Goal: Use online tool/utility: Utilize a website feature to perform a specific function

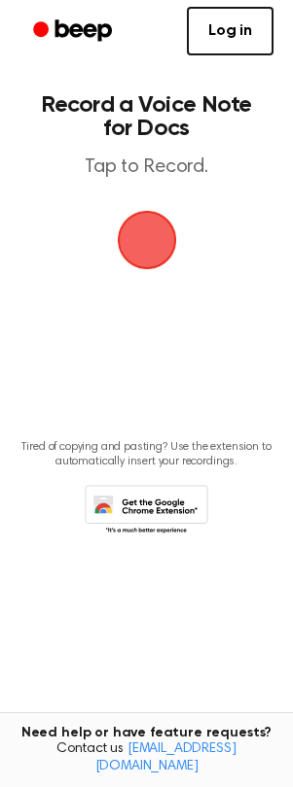
click at [132, 256] on span "button" at bounding box center [146, 239] width 75 height 75
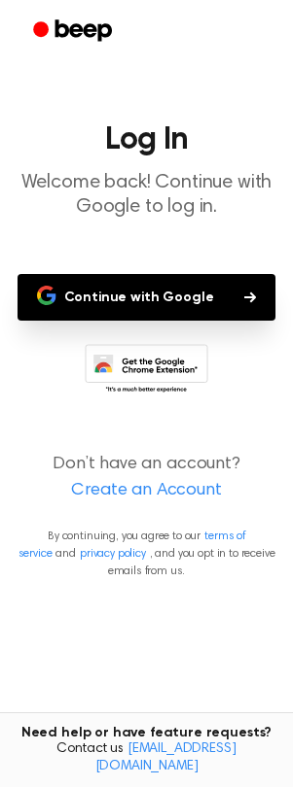
click at [120, 300] on button "Continue with Google" at bounding box center [146, 297] width 258 height 47
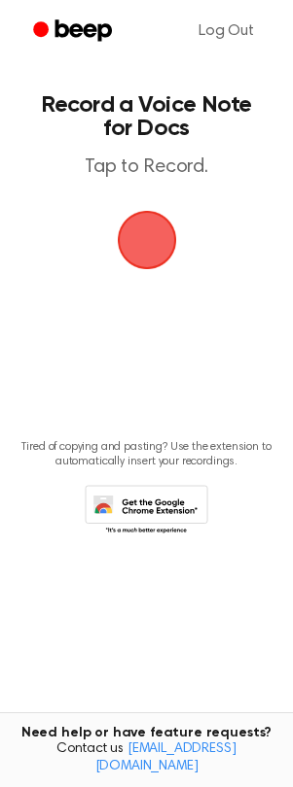
click at [168, 257] on span "button" at bounding box center [146, 239] width 93 height 93
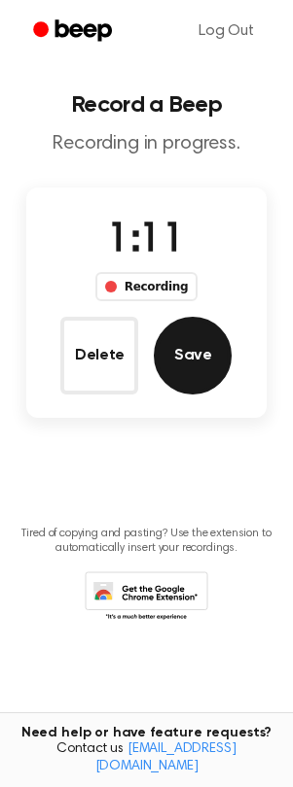
click at [178, 369] on button "Save" at bounding box center [193, 356] width 78 height 78
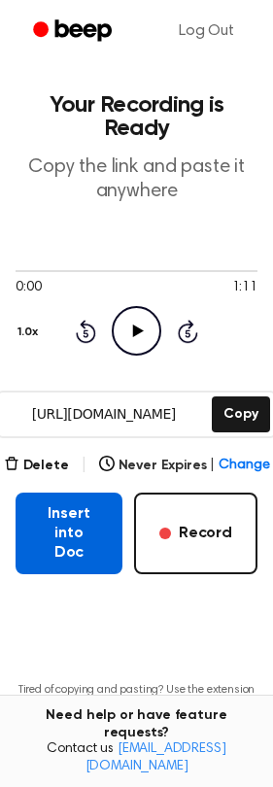
click at [75, 525] on button "Insert into Doc" at bounding box center [69, 534] width 107 height 82
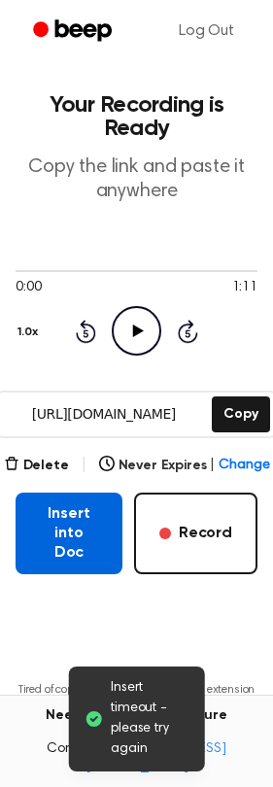
click at [101, 510] on button "Insert into Doc" at bounding box center [69, 534] width 107 height 82
